Goal: Learn about a topic: Learn about a topic

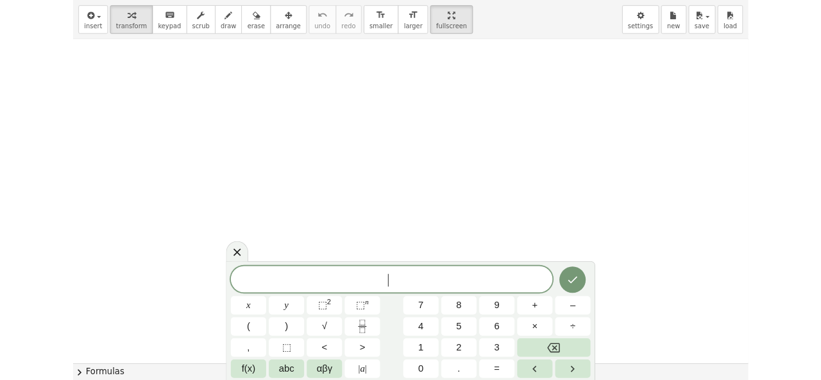
scroll to position [681, 0]
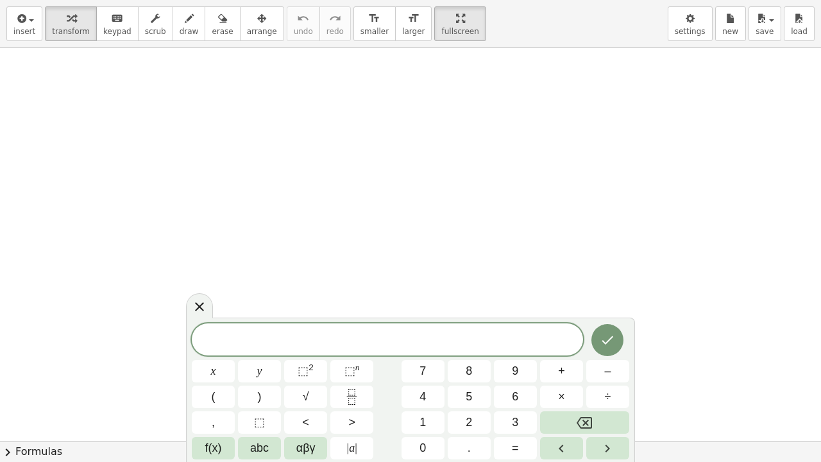
click at [187, 309] on div at bounding box center [199, 305] width 27 height 25
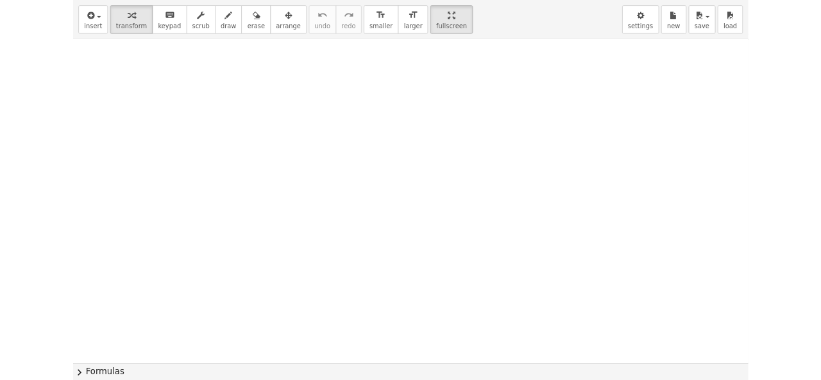
scroll to position [771, 0]
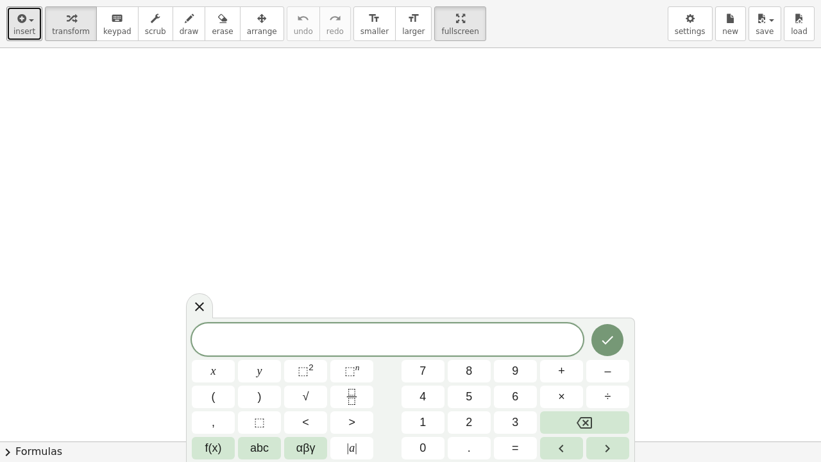
click at [23, 21] on icon "button" at bounding box center [21, 18] width 12 height 15
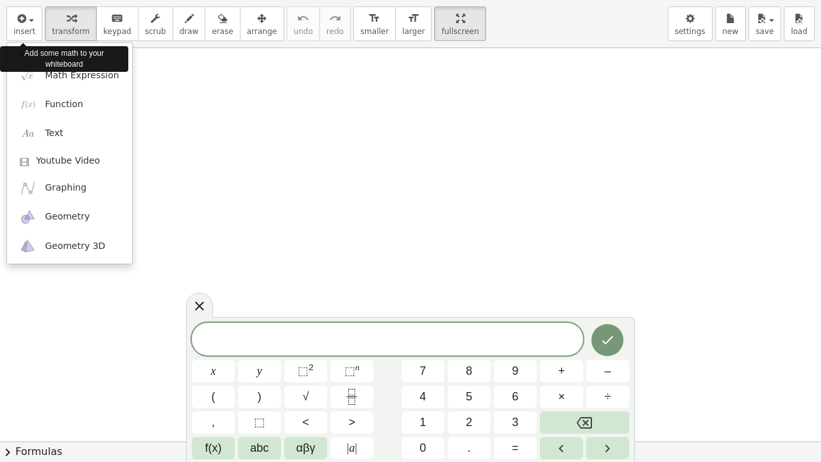
click at [56, 360] on div at bounding box center [410, 231] width 821 height 462
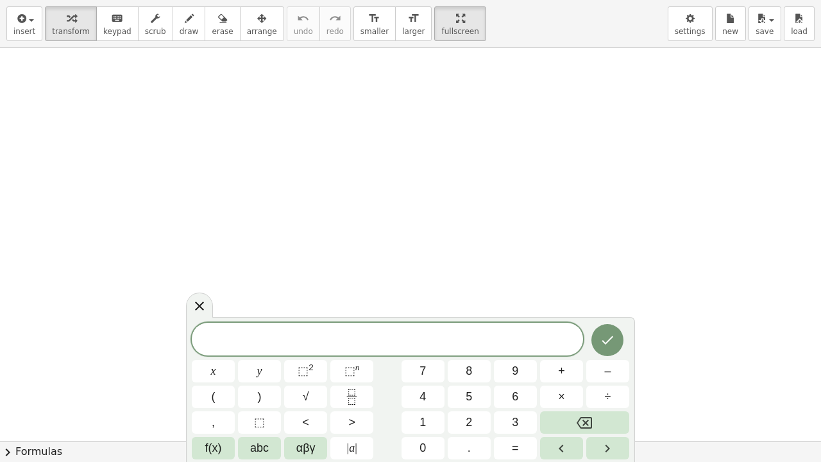
click at [192, 302] on icon at bounding box center [199, 305] width 15 height 15
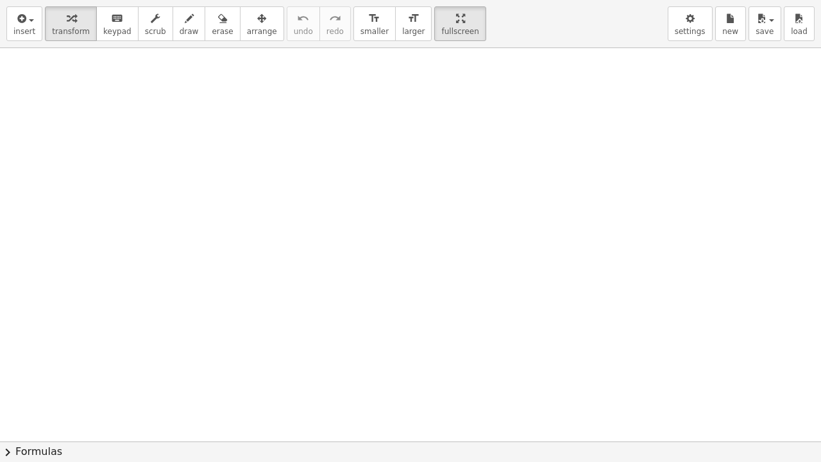
click at [690, 31] on span "settings" at bounding box center [690, 31] width 31 height 9
click at [690, 32] on span "settings" at bounding box center [690, 31] width 31 height 9
click at [719, 24] on button "new" at bounding box center [730, 23] width 31 height 35
click at [743, 32] on button "new" at bounding box center [730, 23] width 31 height 35
click at [697, 30] on span "settings" at bounding box center [690, 31] width 31 height 9
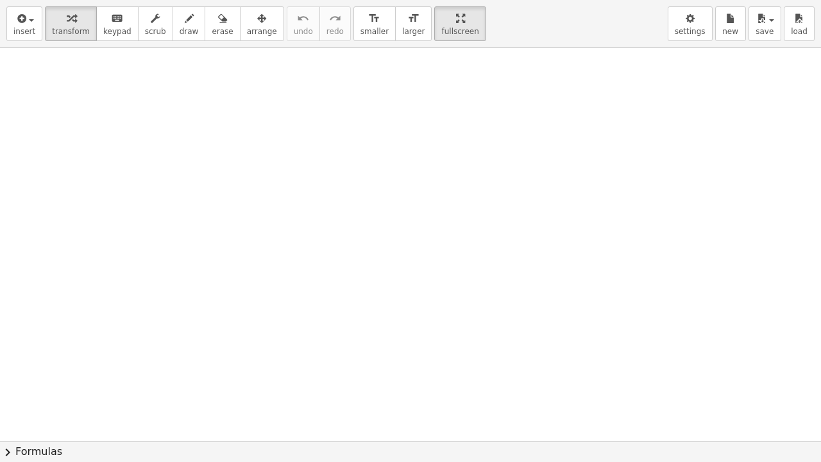
click at [693, 37] on button "settings" at bounding box center [690, 23] width 45 height 35
click at [695, 35] on span "settings" at bounding box center [690, 31] width 31 height 9
click at [694, 36] on button "settings" at bounding box center [690, 23] width 45 height 35
click at [722, 31] on button "new" at bounding box center [730, 23] width 31 height 35
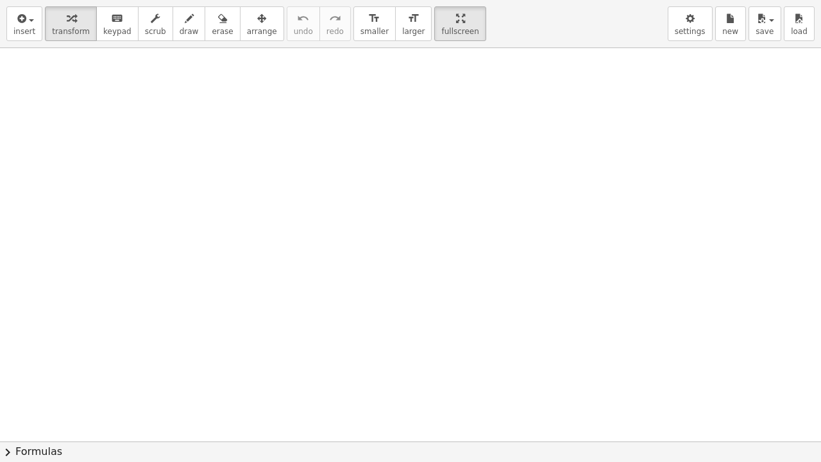
click at [724, 34] on span "new" at bounding box center [730, 31] width 16 height 9
click at [728, 34] on span "new" at bounding box center [730, 31] width 16 height 9
click at [769, 35] on span "save" at bounding box center [765, 31] width 18 height 9
click at [800, 28] on span "load" at bounding box center [799, 31] width 17 height 9
click at [693, 25] on icon "button" at bounding box center [690, 18] width 9 height 15
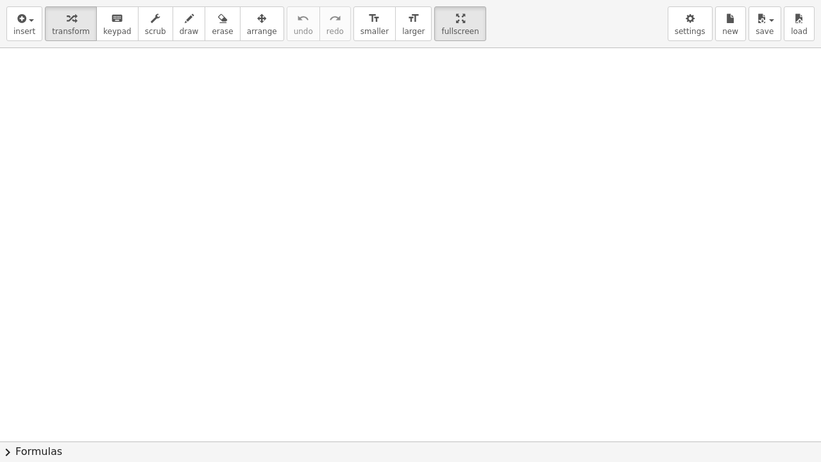
click at [695, 27] on span "settings" at bounding box center [690, 31] width 31 height 9
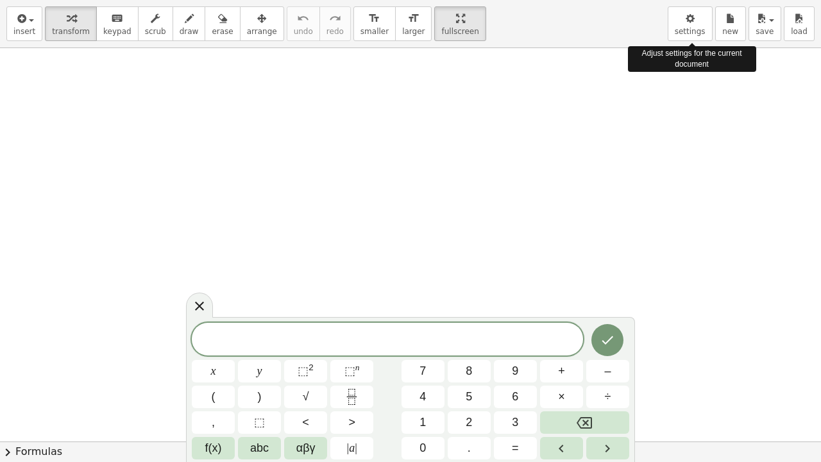
click at [672, 154] on div "× Document Settings These settings are saved with the document you are currentl…" at bounding box center [410, 231] width 821 height 462
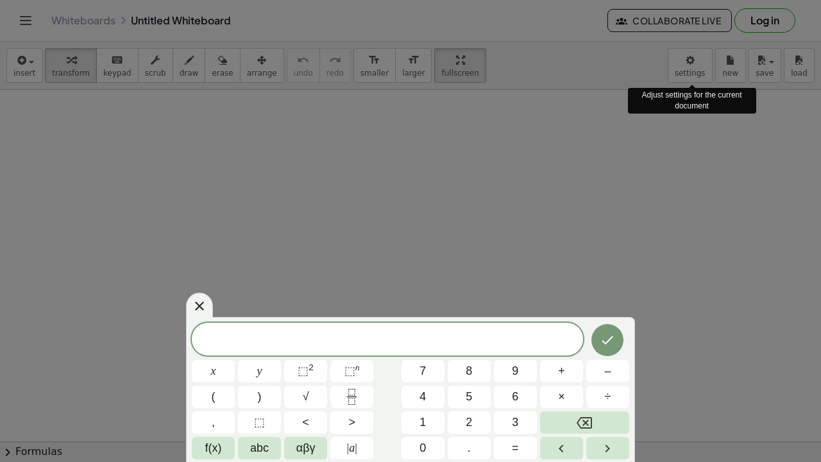
click at [584, 31] on div at bounding box center [410, 231] width 821 height 462
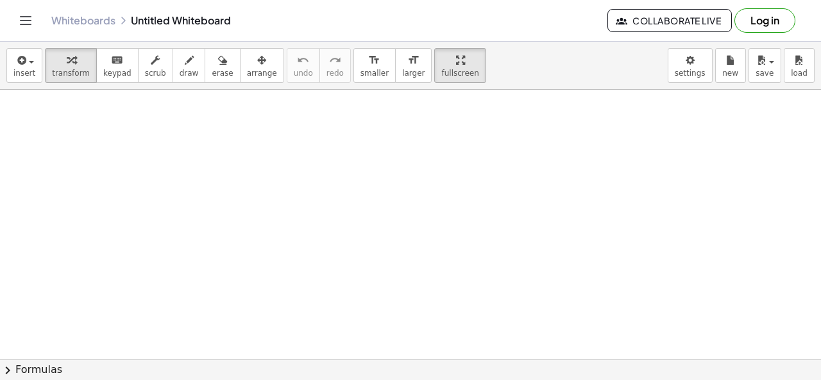
scroll to position [788, 0]
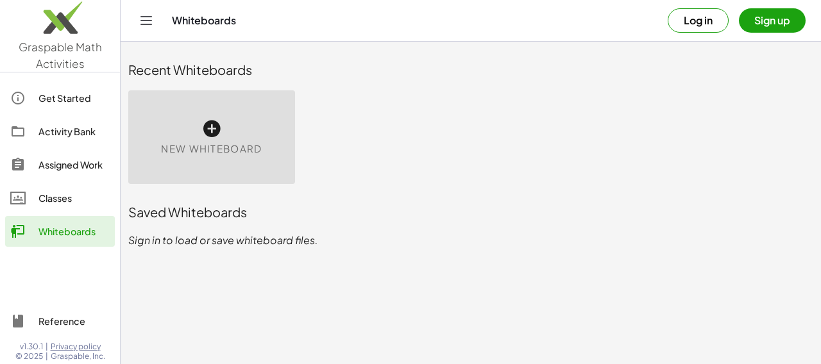
click at [273, 156] on div "New Whiteboard" at bounding box center [211, 137] width 167 height 94
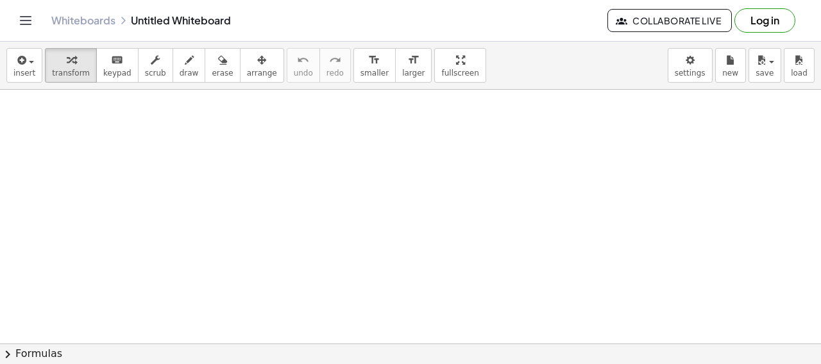
scroll to position [19, 0]
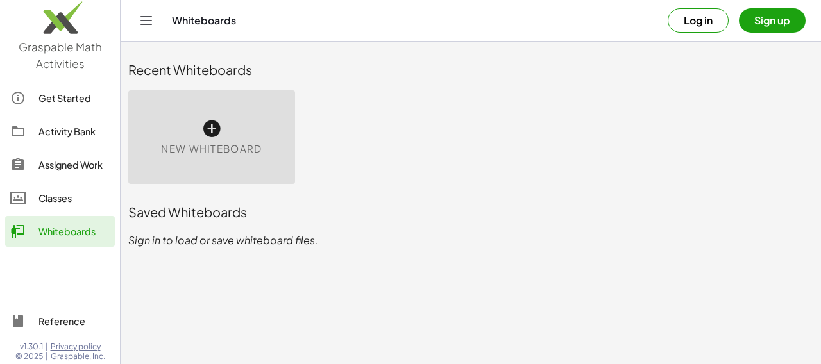
click at [79, 132] on div "Activity Bank" at bounding box center [73, 131] width 71 height 15
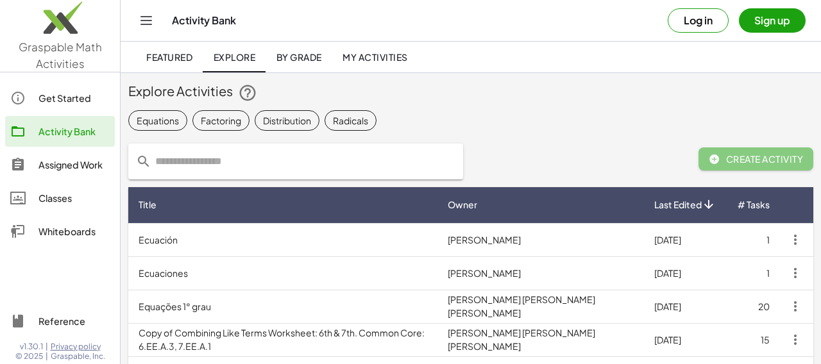
scroll to position [10, 0]
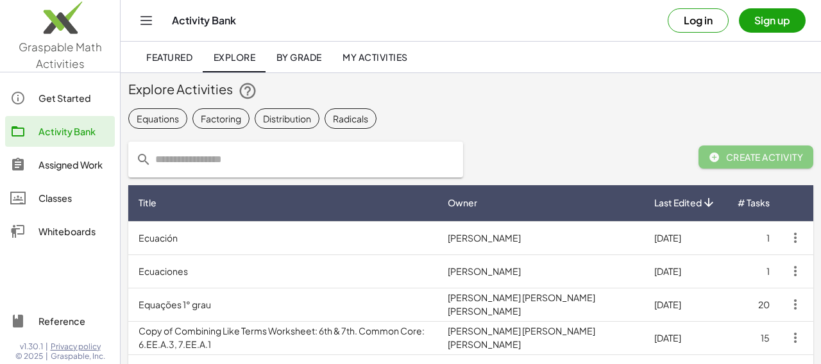
click at [158, 350] on td "Copy of Combining Like Terms Worksheet: 6th & 7th. Common Core: 6.EE.A.3, 7.EE.…" at bounding box center [282, 337] width 309 height 33
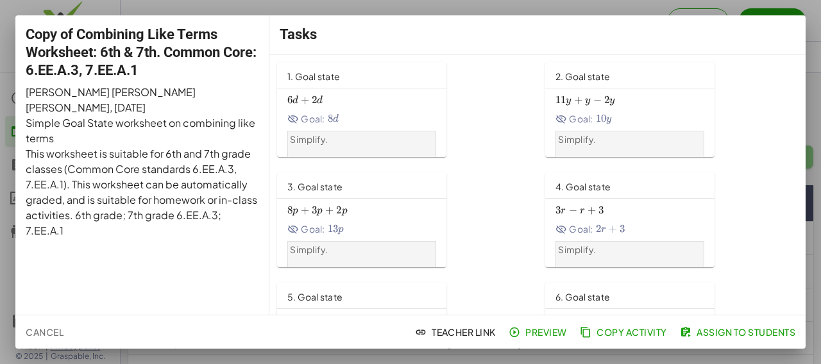
click at [22, 315] on div "Copy of Combining Like Terms Worksheet: 6th & 7th. Common Core: 6.EE.A.3, 7.EE.…" at bounding box center [142, 165] width 254 height 300
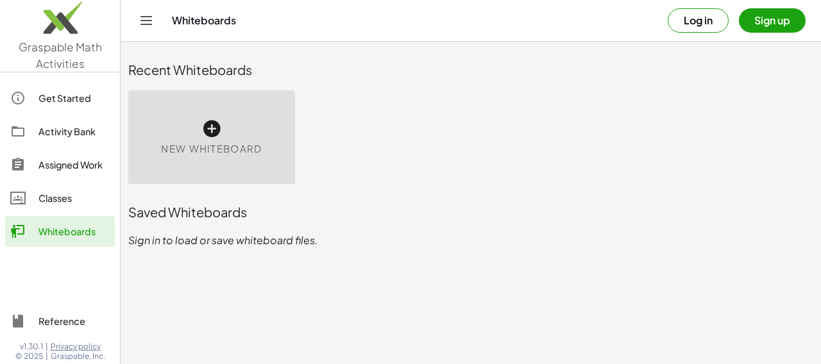
scroll to position [9, 0]
click at [776, 24] on button "Sign up" at bounding box center [772, 20] width 67 height 24
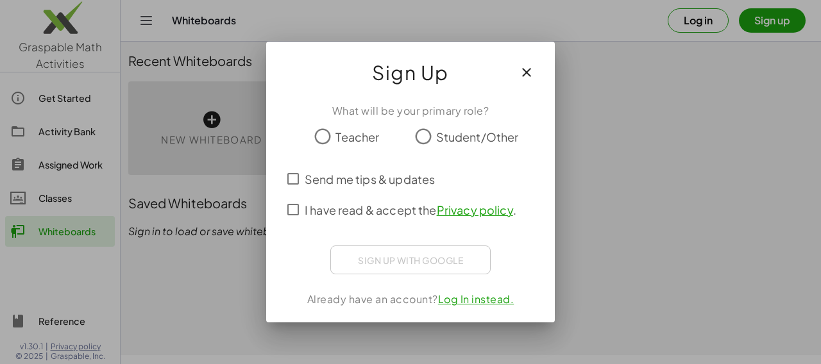
scroll to position [0, 0]
click at [692, 231] on div at bounding box center [410, 182] width 821 height 364
click at [529, 73] on icon "button" at bounding box center [526, 72] width 15 height 15
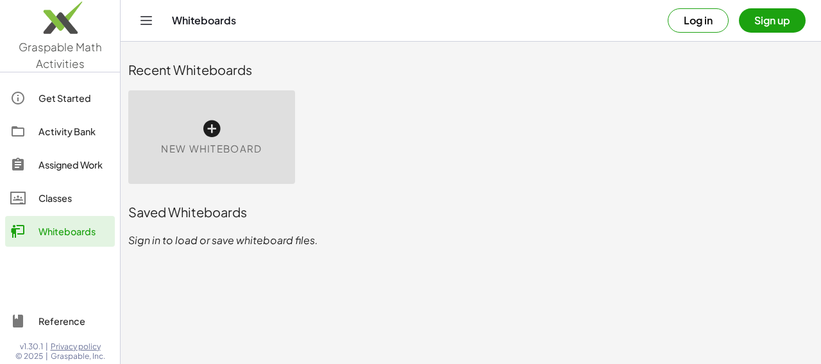
scroll to position [9, 0]
click at [696, 26] on button "Log in" at bounding box center [698, 20] width 61 height 24
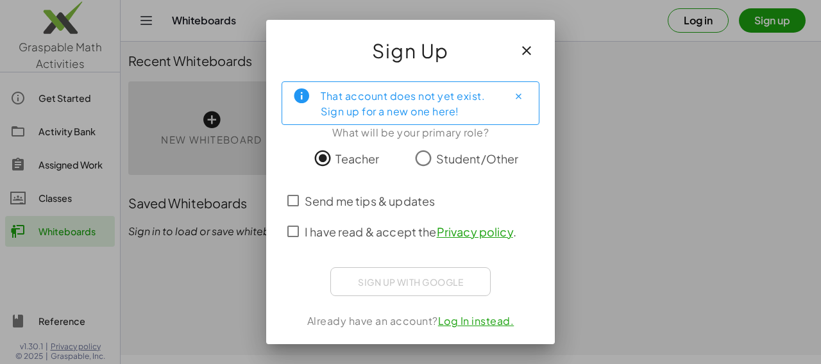
click at [454, 284] on div "Sign up with Google Sign in with Google Sign in with Google. Opens in new tab" at bounding box center [410, 282] width 160 height 29
click at [579, 191] on div at bounding box center [410, 182] width 821 height 364
click at [525, 52] on icon "button" at bounding box center [526, 50] width 15 height 15
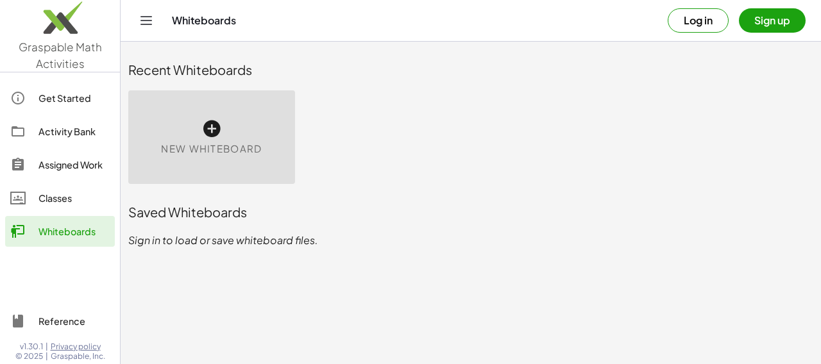
scroll to position [9, 0]
click at [690, 22] on button "Log in" at bounding box center [698, 20] width 61 height 24
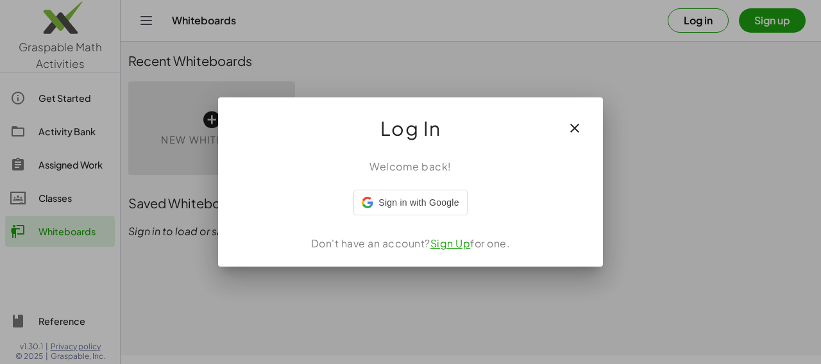
scroll to position [0, 0]
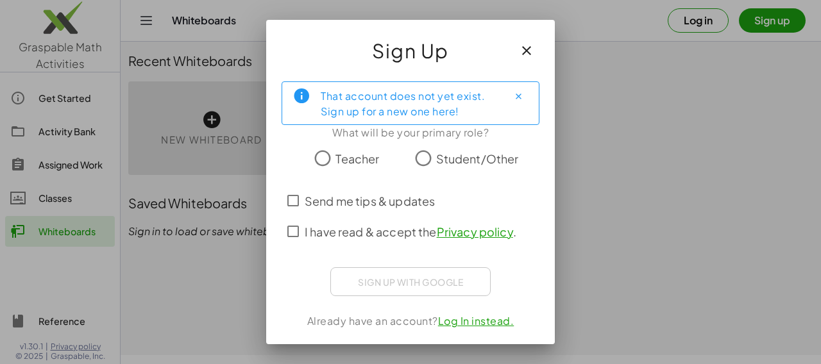
click at [529, 44] on icon "button" at bounding box center [526, 50] width 15 height 15
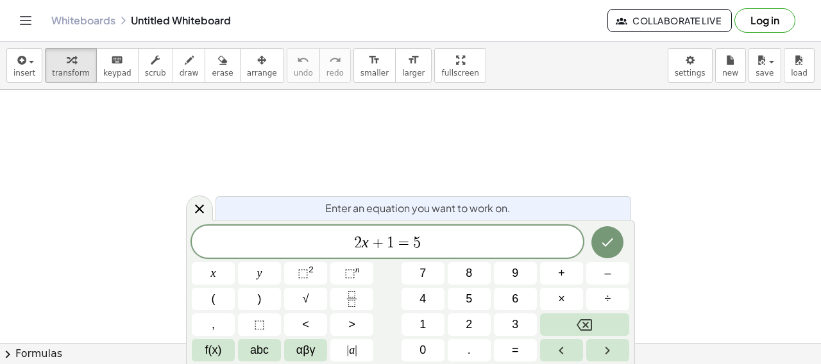
click at [191, 212] on div at bounding box center [199, 208] width 27 height 25
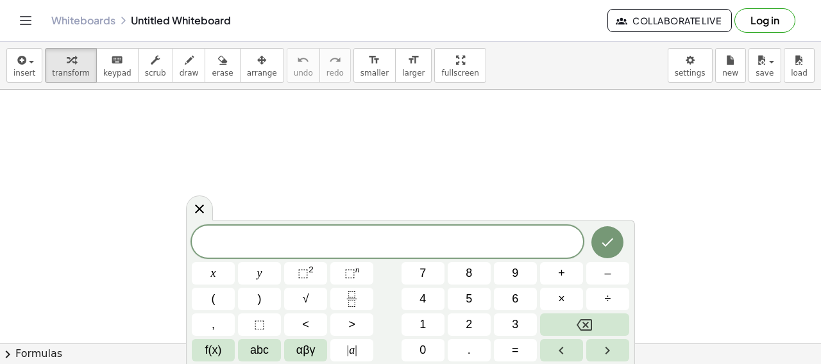
click at [194, 214] on icon at bounding box center [199, 208] width 15 height 15
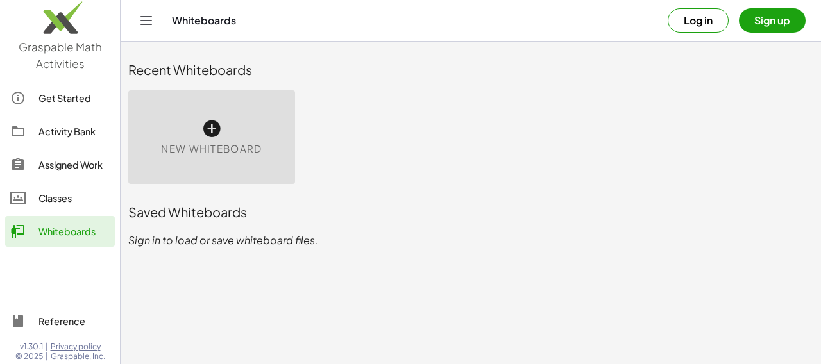
scroll to position [25, 0]
click at [697, 17] on button "Log in" at bounding box center [698, 20] width 61 height 24
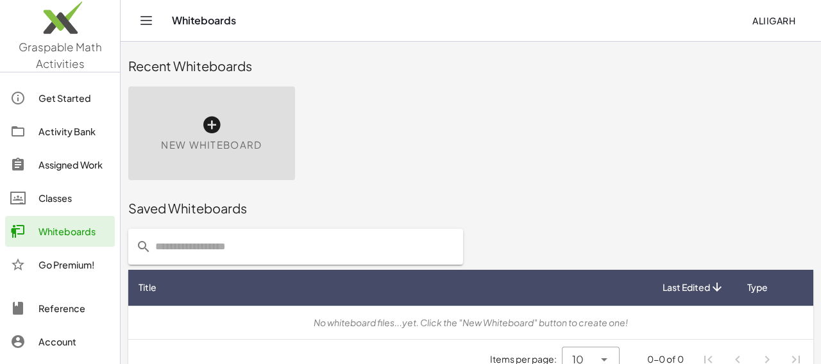
scroll to position [0, 0]
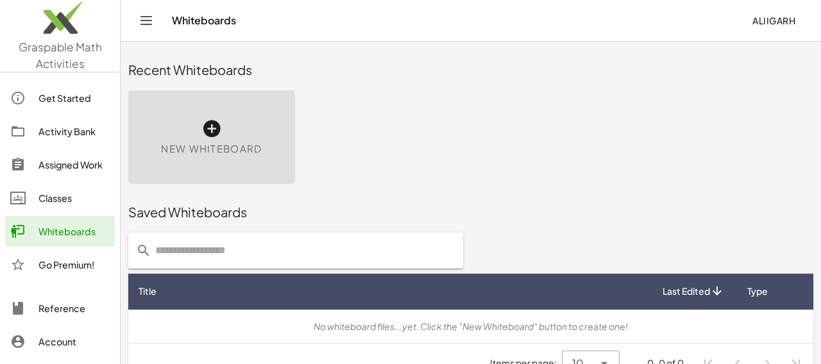
click at [606, 364] on icon at bounding box center [604, 363] width 15 height 15
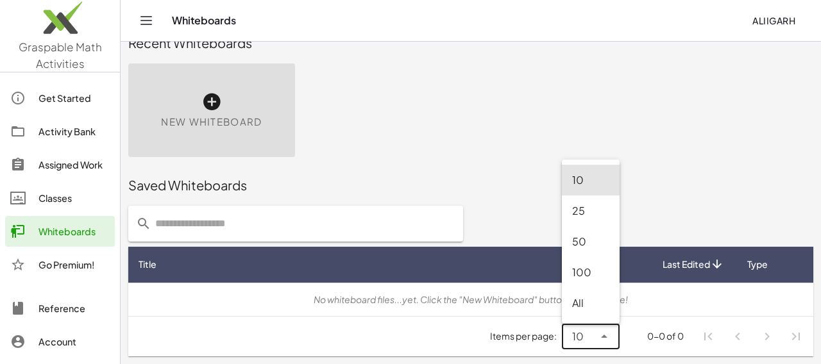
scroll to position [62, 0]
click at [596, 296] on div "All" at bounding box center [590, 303] width 37 height 15
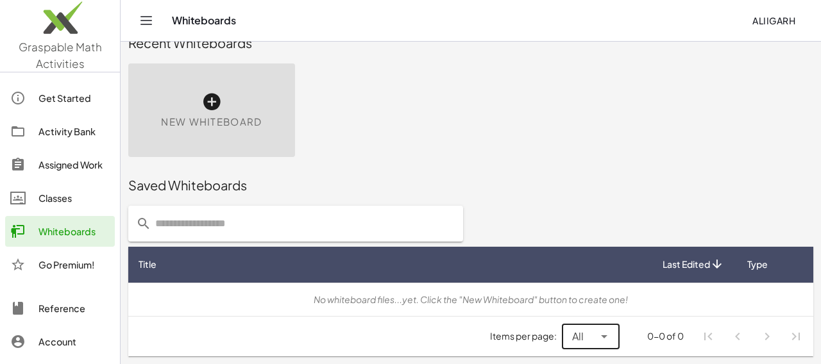
click at [604, 329] on icon at bounding box center [604, 336] width 15 height 15
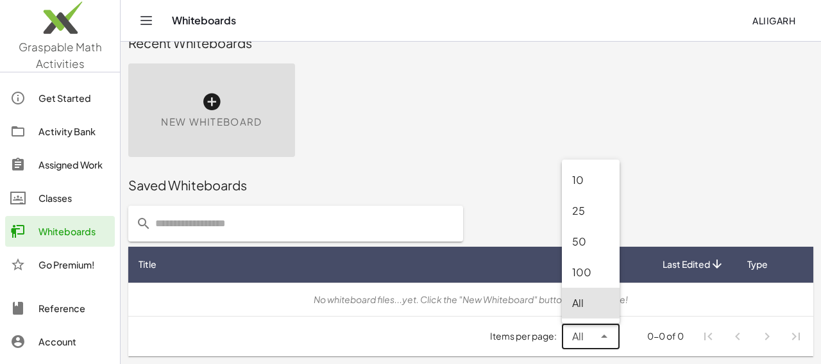
click at [591, 265] on div "100" at bounding box center [590, 272] width 37 height 15
type input "***"
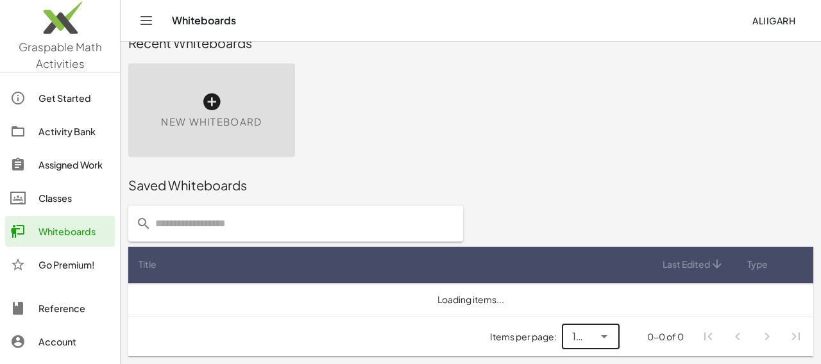
click at [657, 284] on td "Loading items..." at bounding box center [470, 300] width 685 height 33
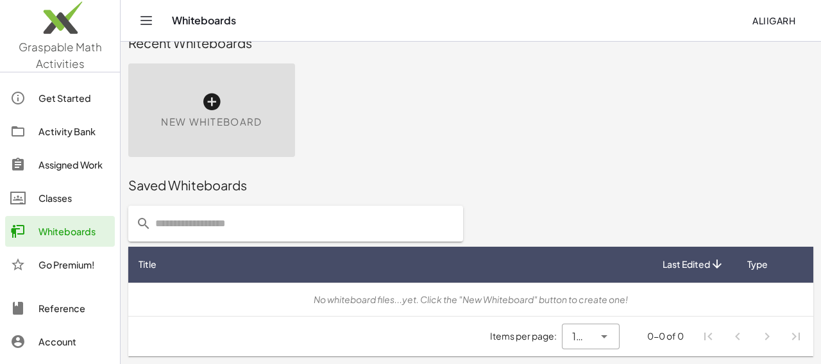
click at [436, 293] on div "No whiteboard files...yet. Click the "New Whiteboard" button to create one!" at bounding box center [471, 299] width 665 height 13
click at [405, 317] on div "Items per page: 100 *** 0-0 of 0" at bounding box center [470, 337] width 685 height 40
click at [694, 247] on th "Last Edited" at bounding box center [693, 265] width 83 height 36
click at [228, 105] on div "New Whiteboard" at bounding box center [211, 111] width 167 height 94
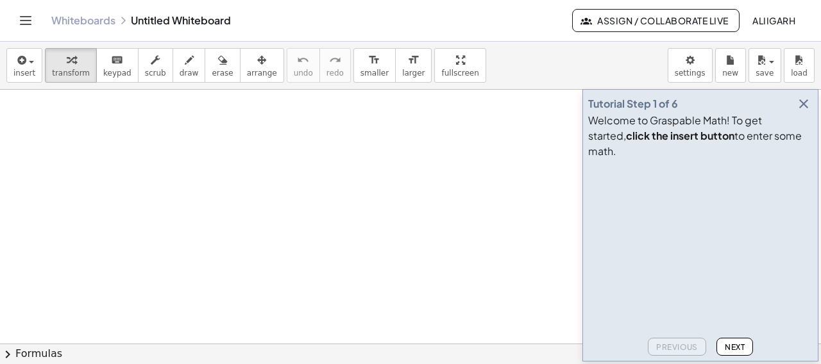
click at [802, 112] on icon "button" at bounding box center [803, 103] width 15 height 15
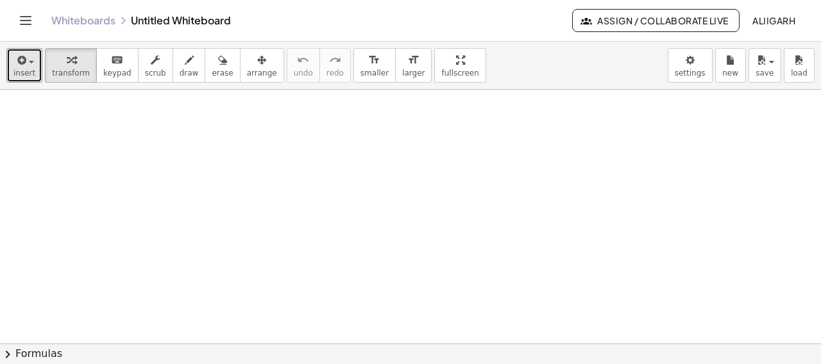
click at [25, 74] on span "insert" at bounding box center [24, 73] width 22 height 9
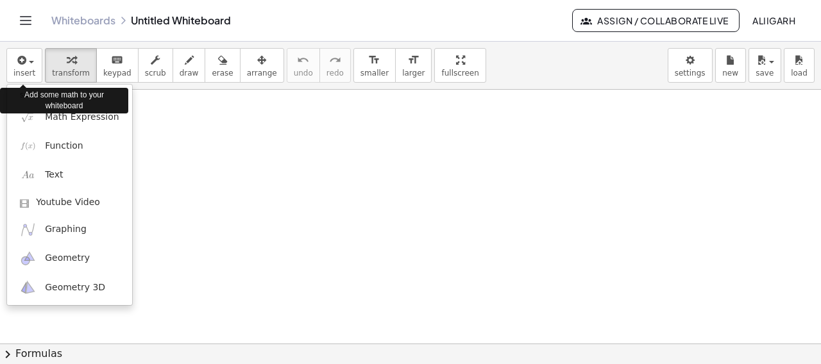
click at [164, 251] on div at bounding box center [410, 182] width 821 height 364
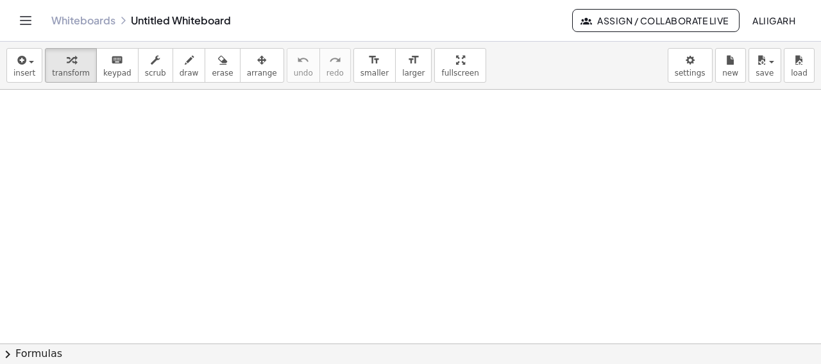
scroll to position [1, 0]
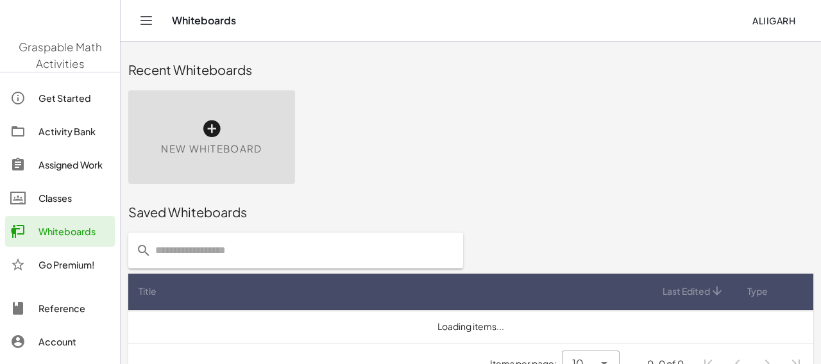
scroll to position [62, 0]
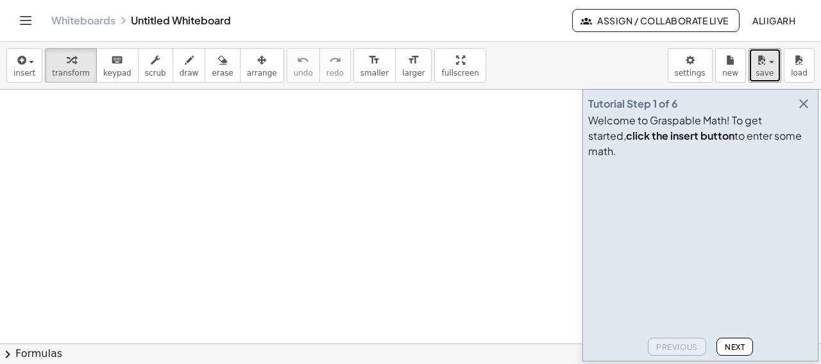
click at [766, 72] on span "save" at bounding box center [765, 73] width 18 height 9
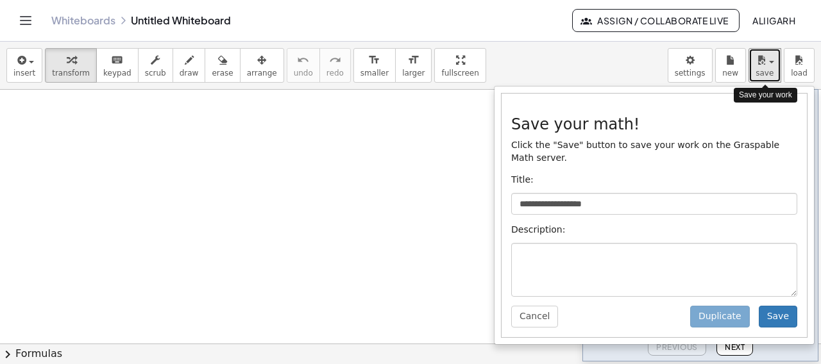
scroll to position [11, 0]
click at [462, 233] on div at bounding box center [410, 182] width 821 height 364
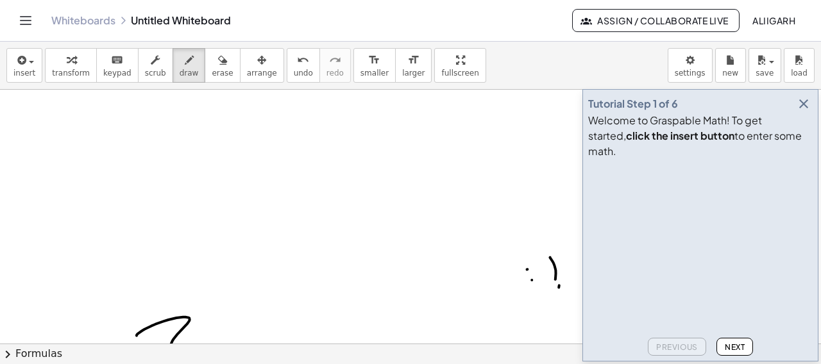
click at [606, 260] on video at bounding box center [684, 212] width 192 height 96
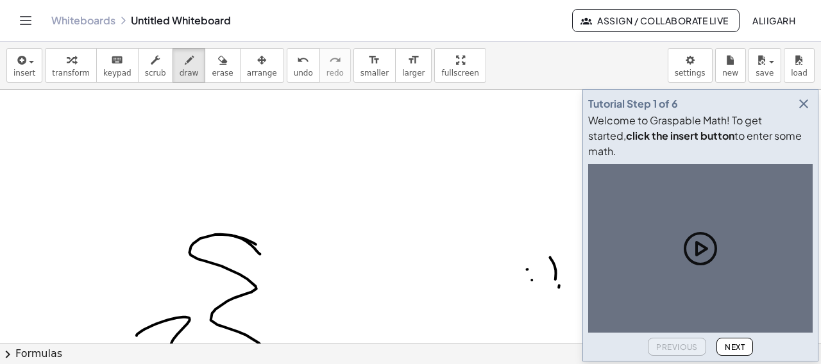
click at [701, 255] on icon at bounding box center [702, 248] width 10 height 13
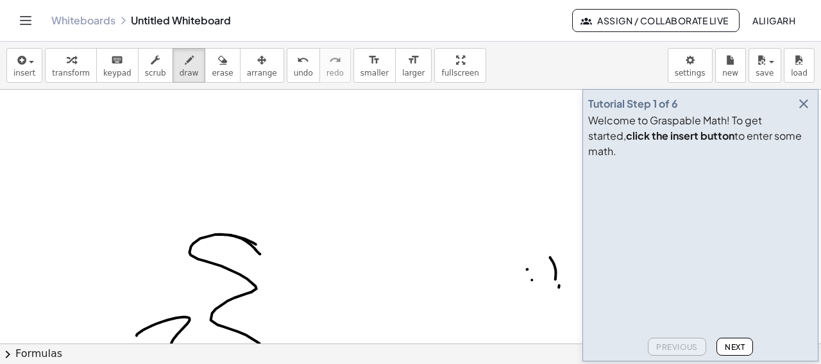
scroll to position [0, 0]
click at [741, 362] on div "Tutorial Step 1 of 6 Welcome to Graspable Math! To get started, click the inser…" at bounding box center [700, 225] width 236 height 273
click at [741, 356] on button "Next" at bounding box center [735, 347] width 37 height 18
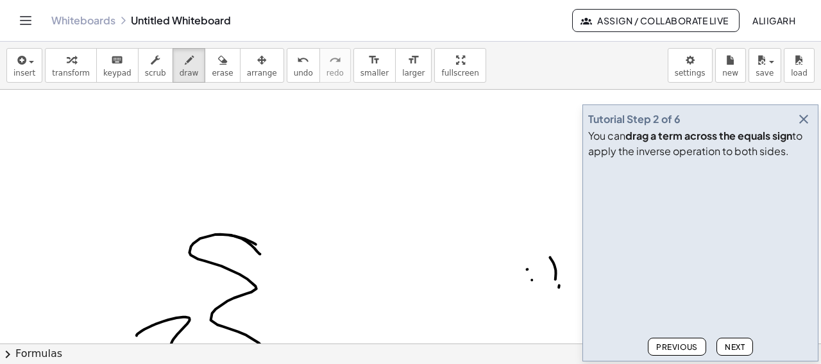
click at [742, 352] on span "Next" at bounding box center [735, 348] width 20 height 10
click at [743, 362] on div "Tutorial Step 3 of 6 You can click on an operator to simplify . Graspable math …" at bounding box center [700, 233] width 236 height 257
click at [742, 356] on button "Next" at bounding box center [735, 347] width 37 height 18
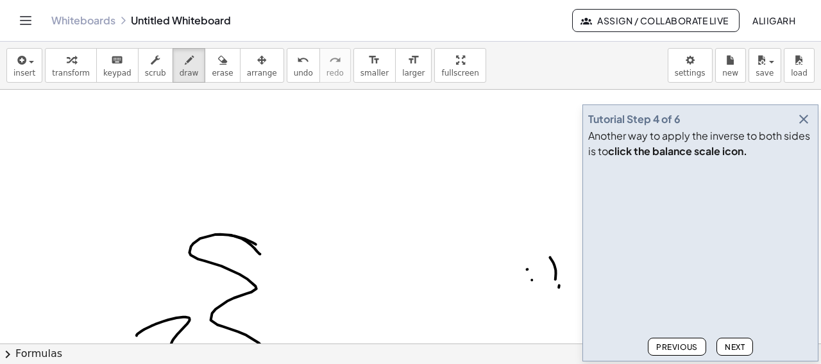
click at [731, 356] on button "Next" at bounding box center [735, 347] width 37 height 18
click at [736, 356] on button "Next" at bounding box center [735, 347] width 37 height 18
